Goal: Information Seeking & Learning: Learn about a topic

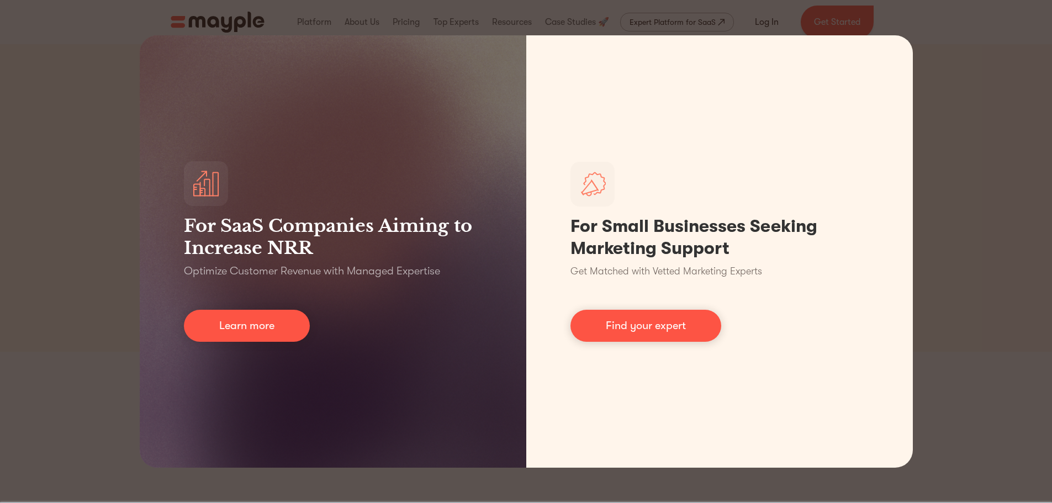
scroll to position [440, 0]
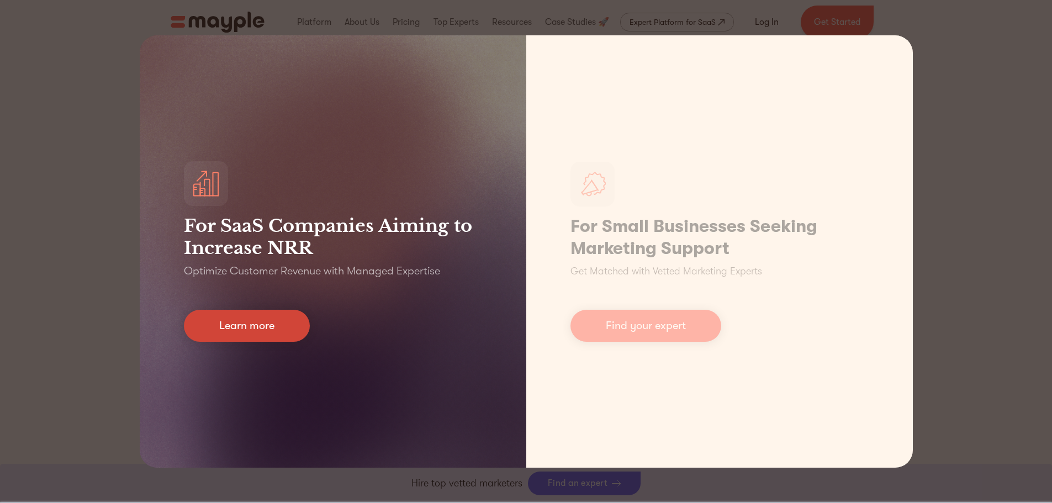
click at [241, 328] on link "Learn more" at bounding box center [247, 326] width 126 height 32
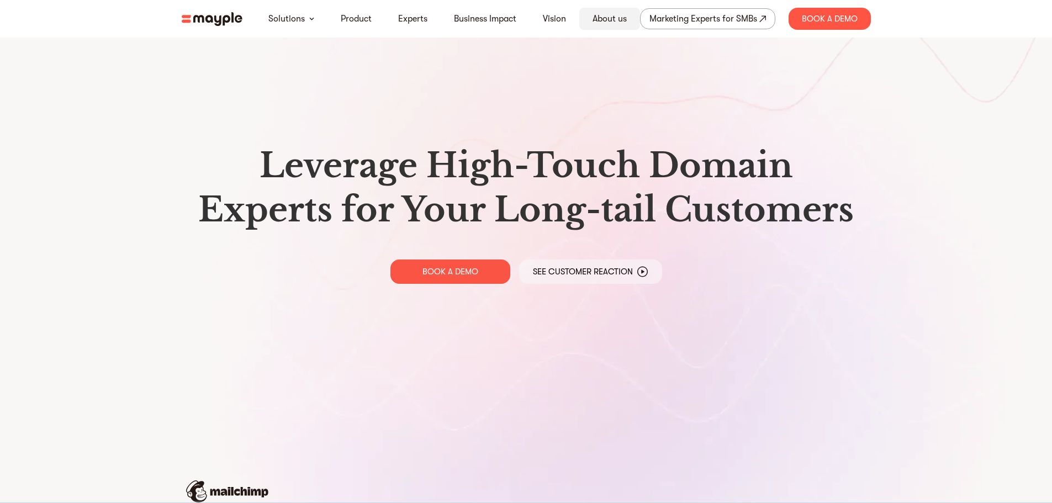
click at [602, 23] on link "About us" at bounding box center [609, 18] width 34 height 13
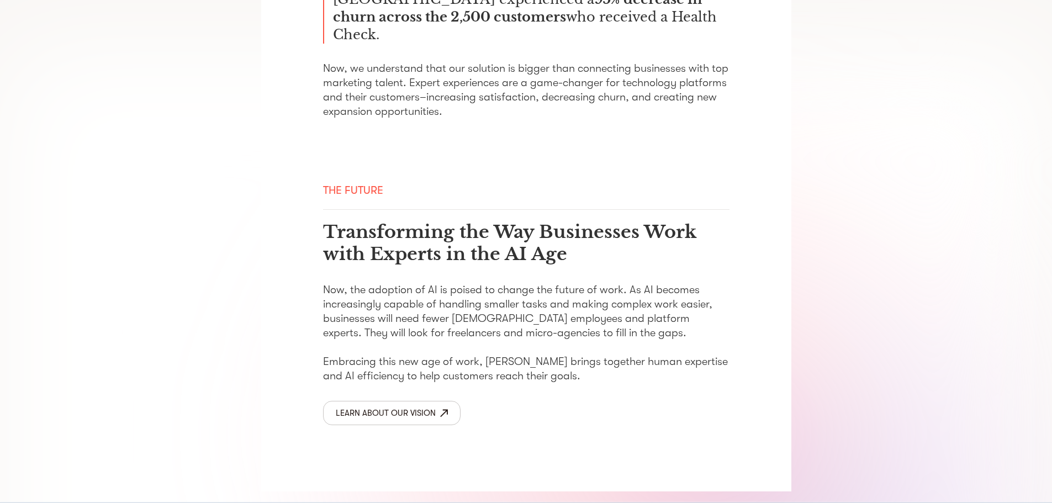
scroll to position [1770, 0]
